Goal: Task Accomplishment & Management: Manage account settings

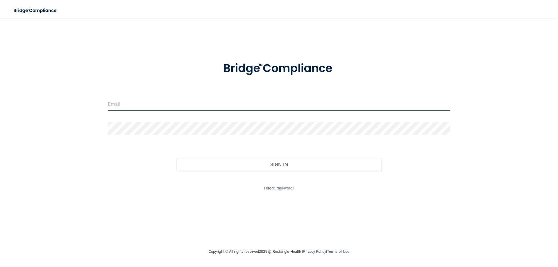
click at [198, 107] on input "email" at bounding box center [279, 104] width 342 height 13
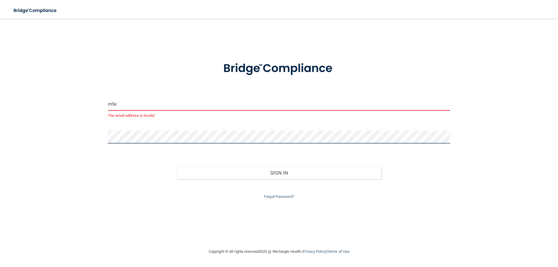
click at [176, 167] on button "Sign In" at bounding box center [278, 173] width 205 height 13
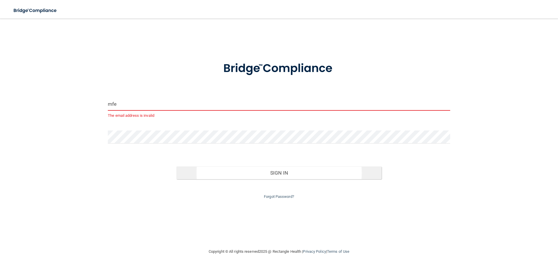
drag, startPoint x: 353, startPoint y: 166, endPoint x: 352, endPoint y: 169, distance: 3.5
click at [353, 166] on div "Sign In" at bounding box center [278, 167] width 351 height 24
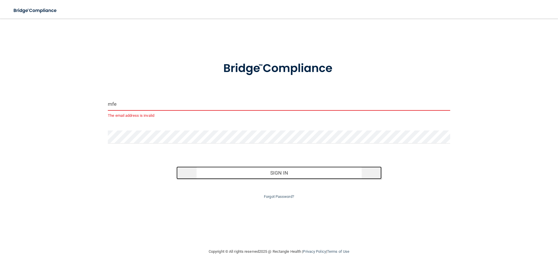
click at [352, 170] on button "Sign In" at bounding box center [278, 173] width 205 height 13
click at [352, 171] on button "Sign In" at bounding box center [278, 173] width 205 height 13
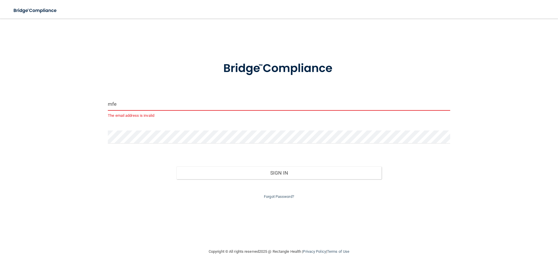
drag, startPoint x: 133, startPoint y: 105, endPoint x: 97, endPoint y: 101, distance: 35.4
click at [97, 101] on div "mfe The email address is invalid Invalid email/password. You don't have permiss…" at bounding box center [279, 133] width 535 height 218
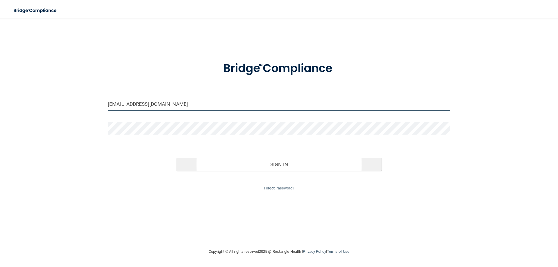
type input "[EMAIL_ADDRESS][DOMAIN_NAME]"
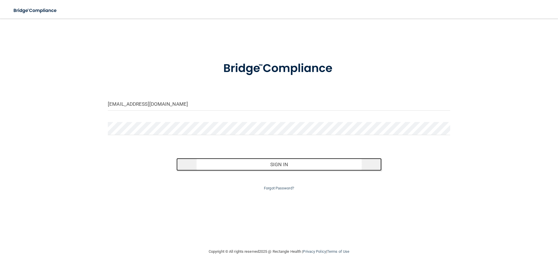
click at [329, 167] on button "Sign In" at bounding box center [278, 164] width 205 height 13
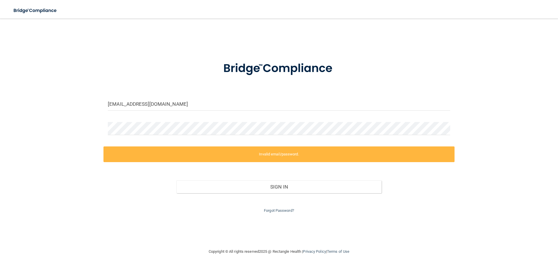
click at [365, 208] on div "Forgot Password?" at bounding box center [278, 203] width 351 height 21
